Goal: Navigation & Orientation: Find specific page/section

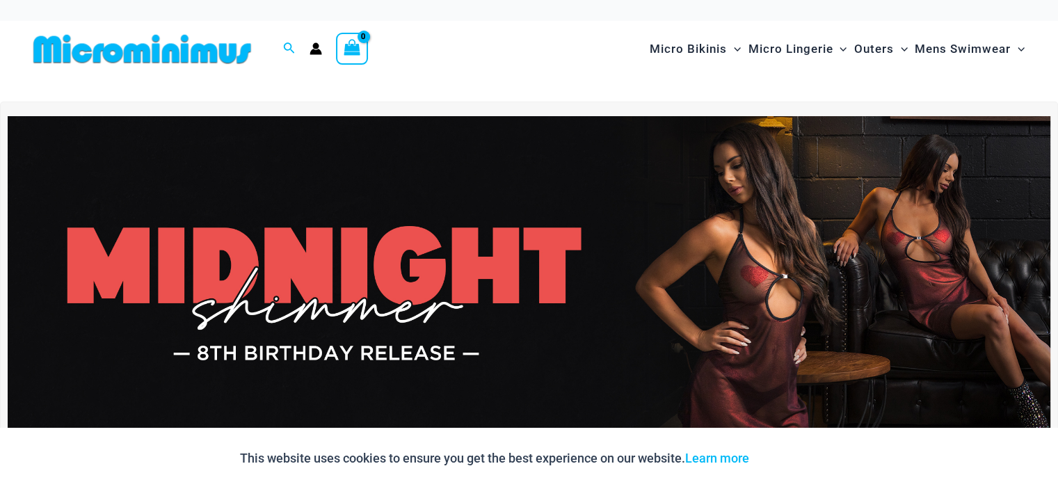
click at [465, 334] on img at bounding box center [529, 293] width 1043 height 354
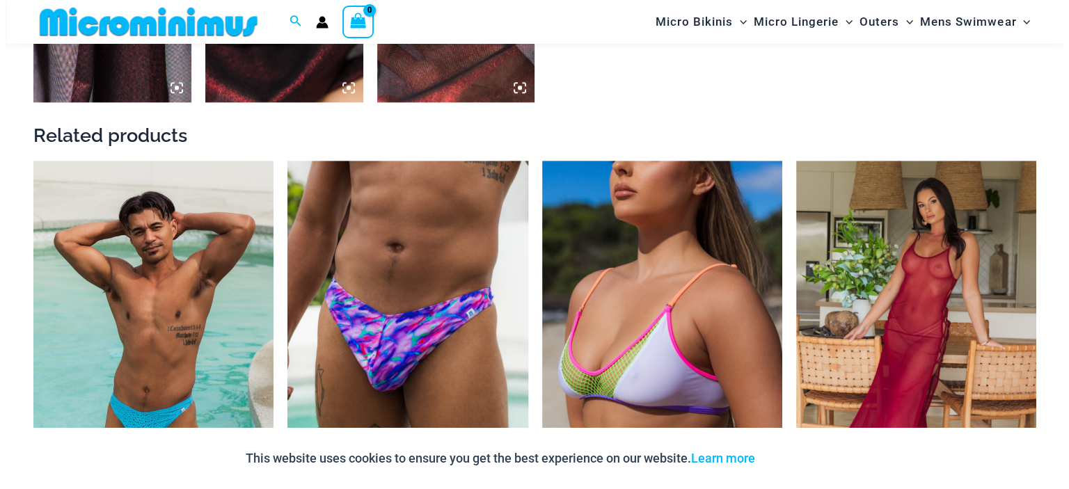
scroll to position [1542, 0]
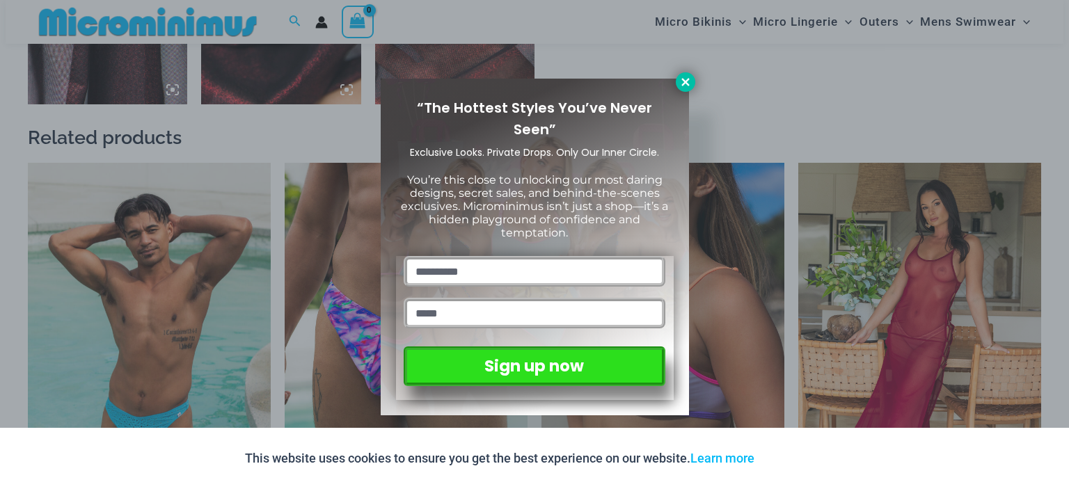
click at [682, 86] on icon at bounding box center [685, 82] width 13 height 13
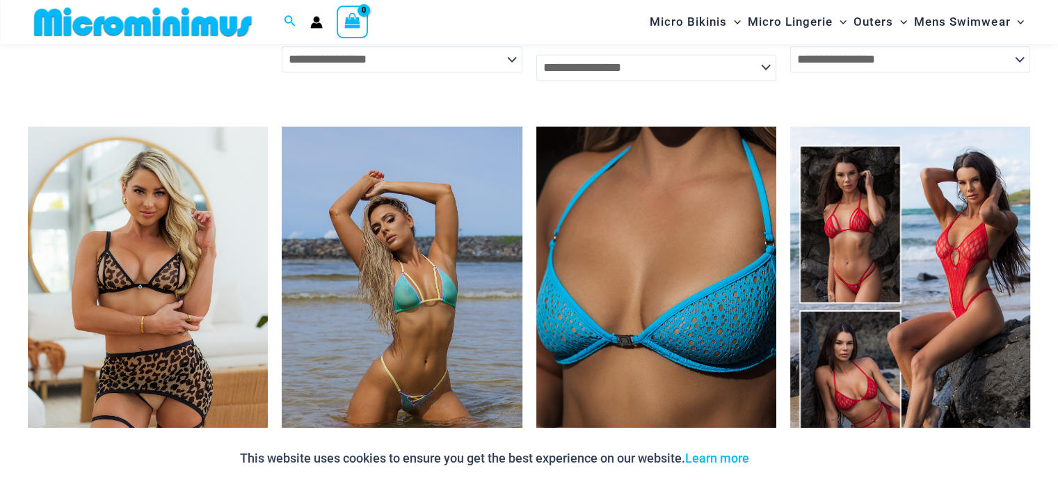
scroll to position [2061, 0]
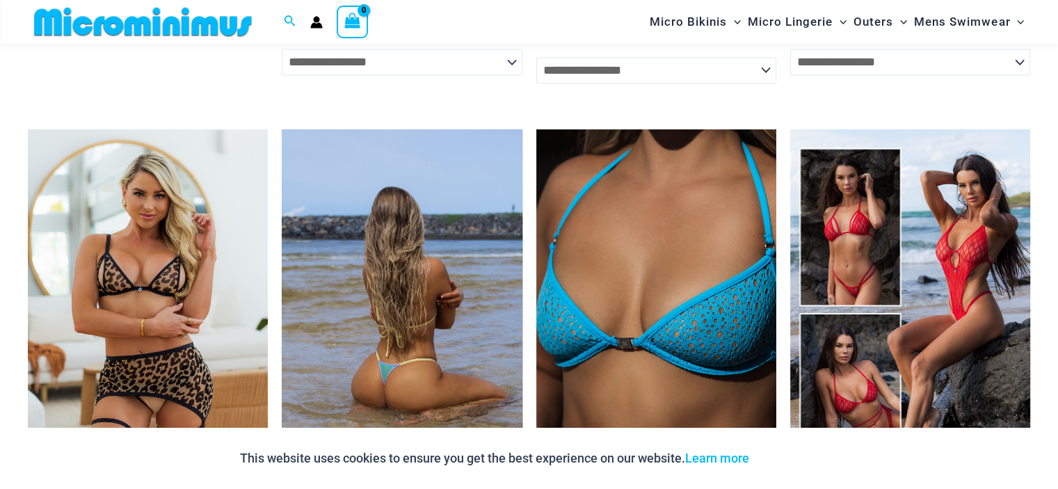
click at [435, 291] on img at bounding box center [402, 309] width 240 height 360
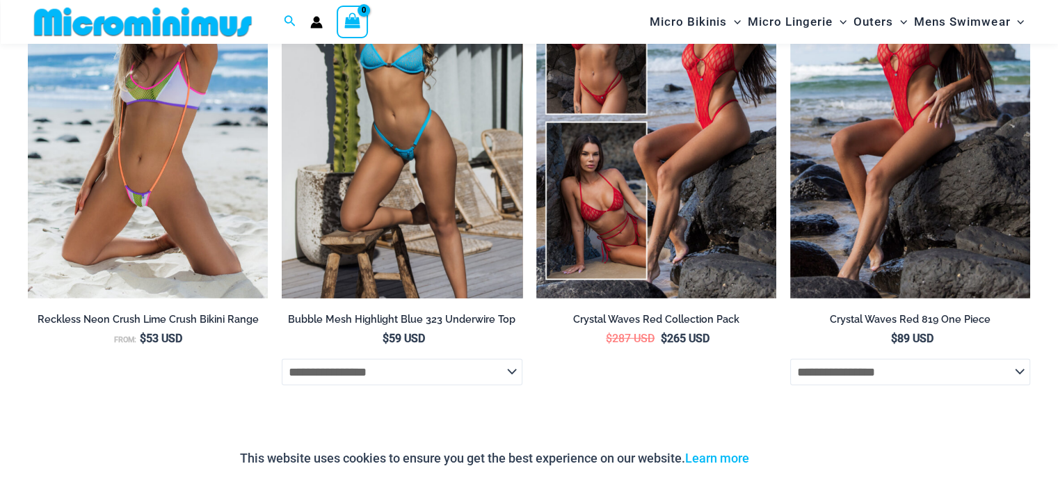
scroll to position [4022, 0]
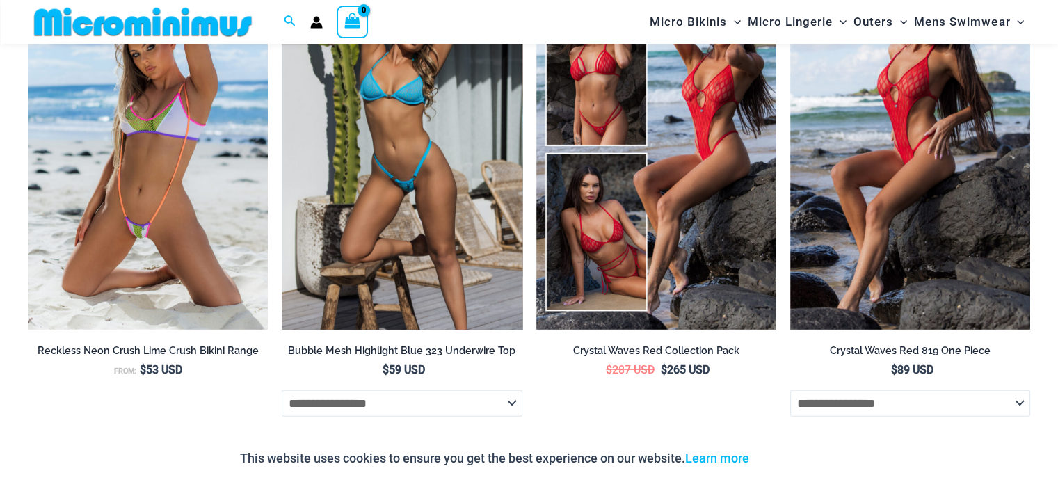
click at [421, 235] on img at bounding box center [402, 149] width 240 height 360
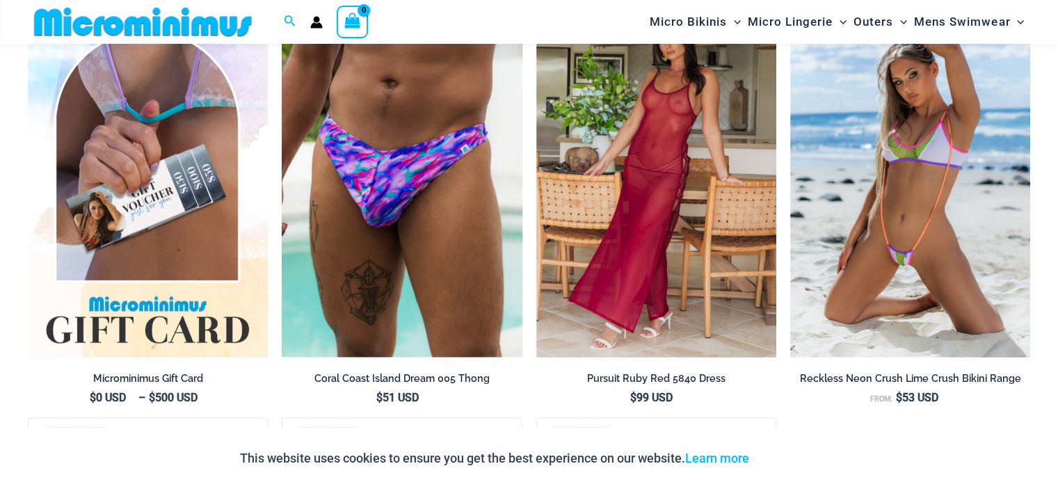
scroll to position [2157, 0]
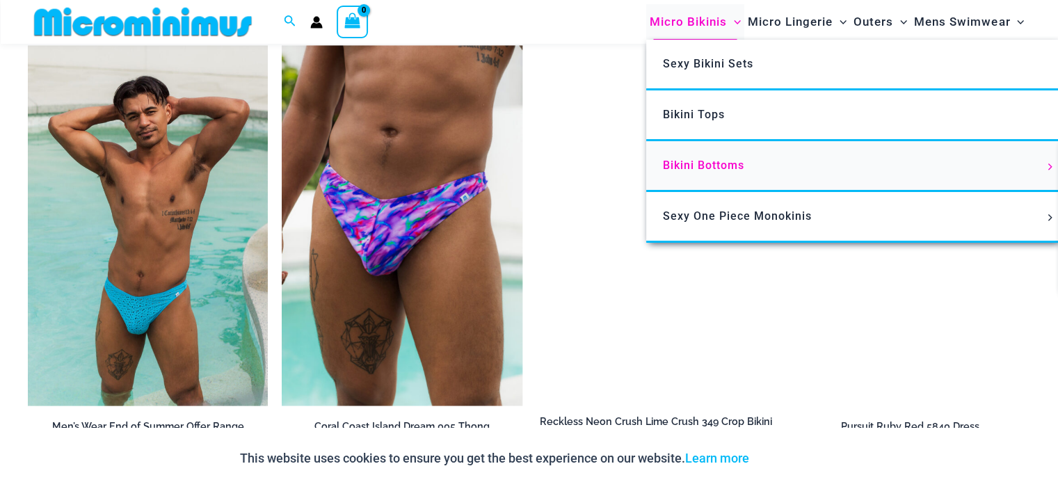
scroll to position [1644, 0]
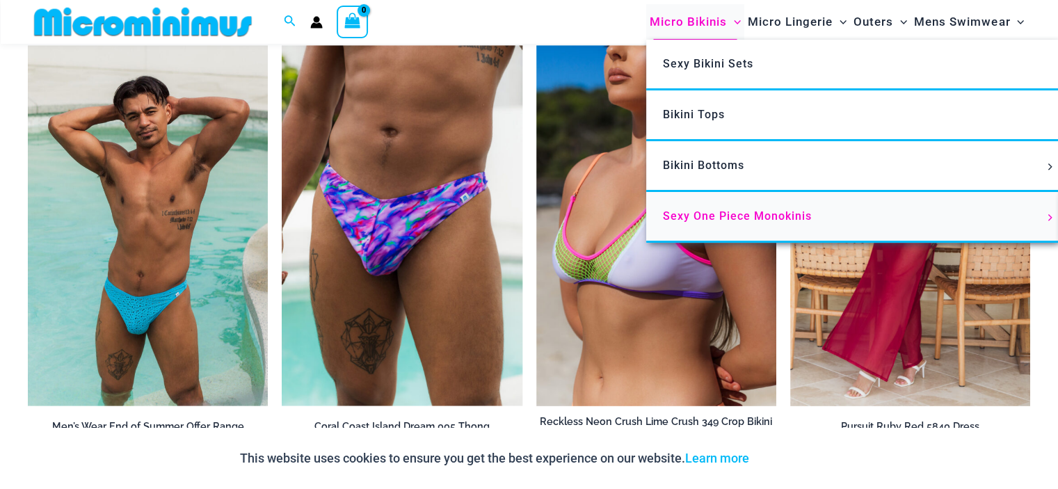
click at [694, 211] on span "Sexy One Piece Monokinis" at bounding box center [737, 215] width 149 height 13
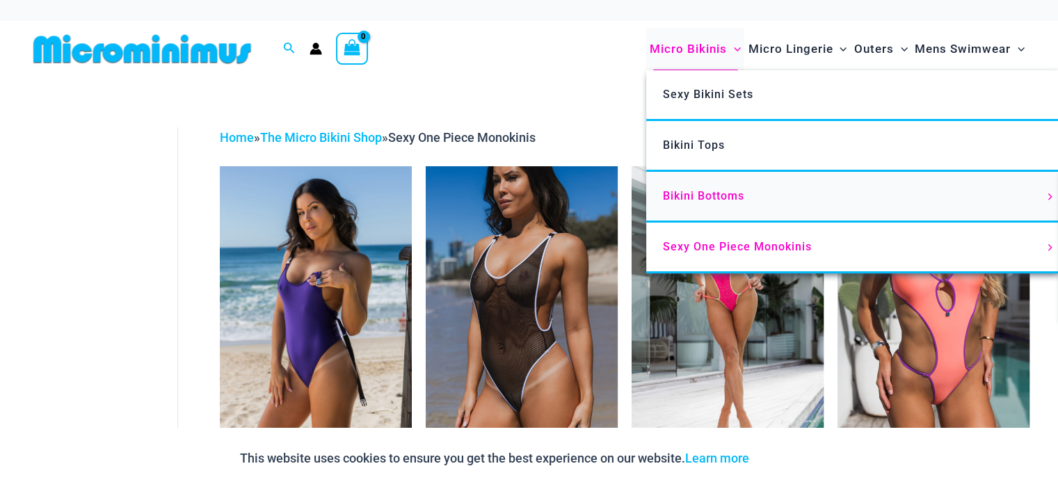
click at [698, 196] on span "Bikini Bottoms" at bounding box center [703, 195] width 81 height 13
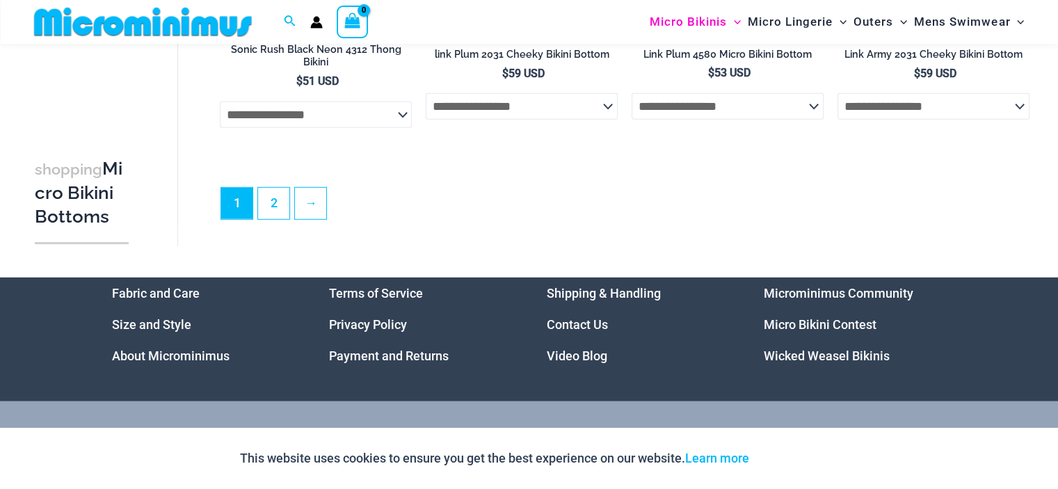
scroll to position [4161, 0]
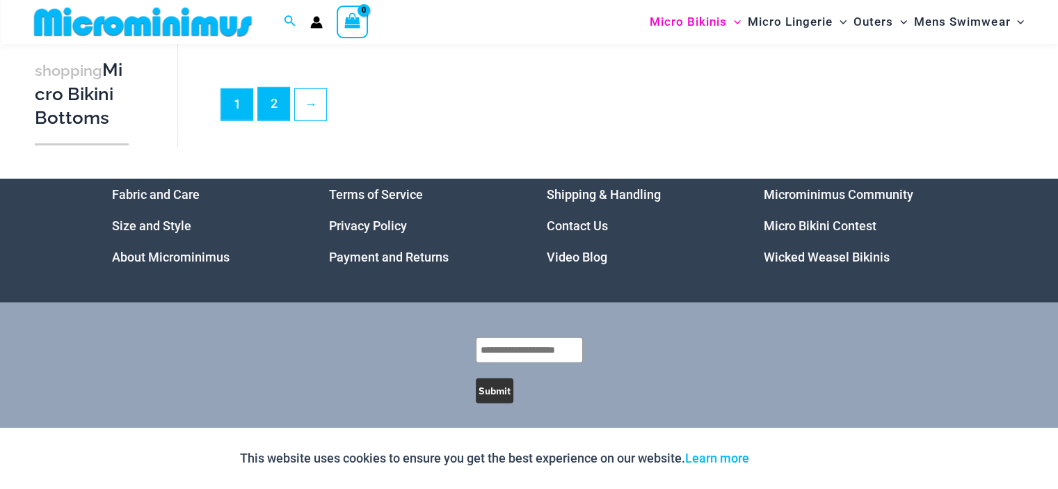
click at [272, 119] on link "2" at bounding box center [273, 104] width 31 height 33
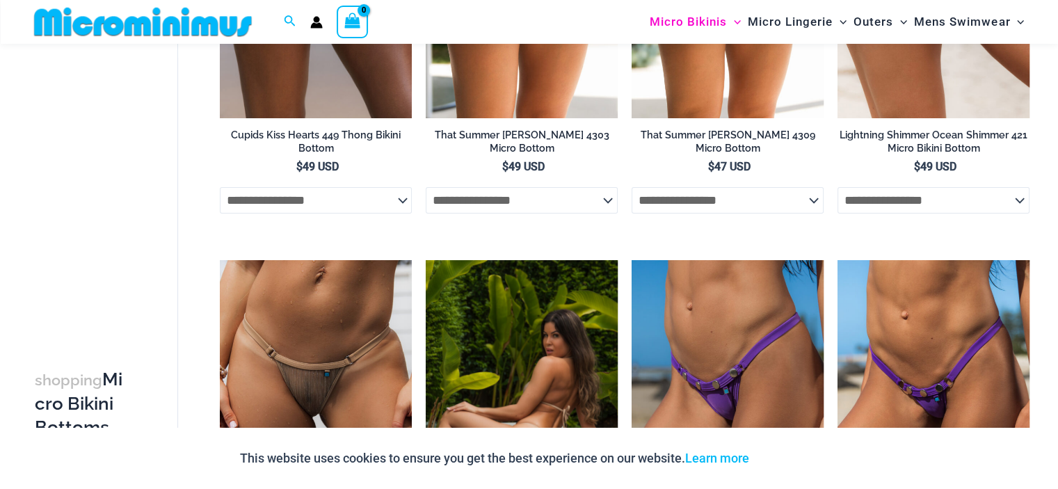
scroll to position [134, 0]
